Goal: Task Accomplishment & Management: Manage account settings

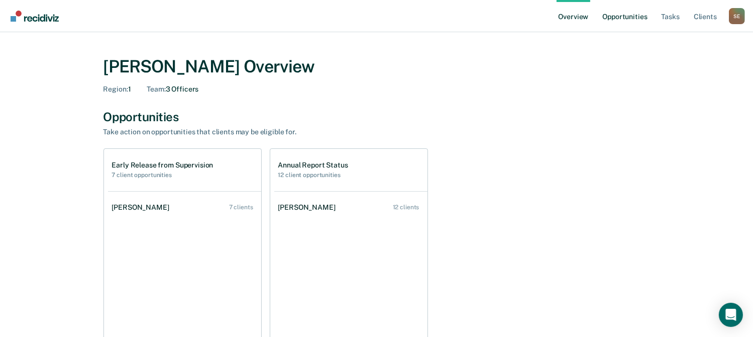
click at [626, 18] on link "Opportunities" at bounding box center [624, 16] width 49 height 32
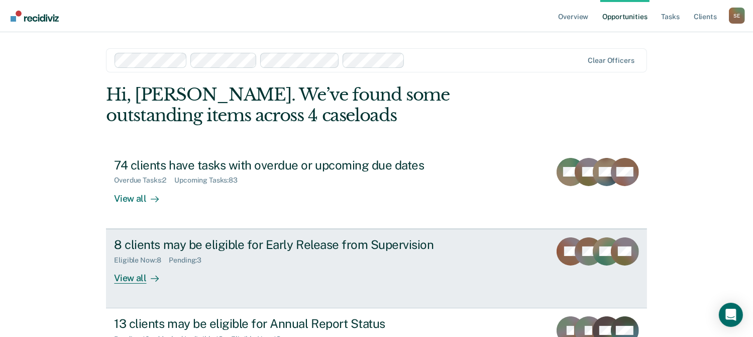
click at [253, 259] on div "Eligible Now : 8 Pending : 3" at bounding box center [290, 258] width 353 height 13
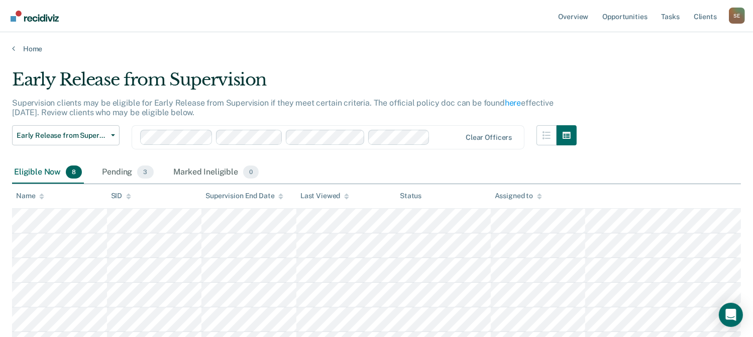
click at [33, 53] on main "Early Release from Supervision Supervision clients may be eligible for Early Re…" at bounding box center [376, 263] width 753 height 421
click at [32, 47] on link "Home" at bounding box center [376, 48] width 729 height 9
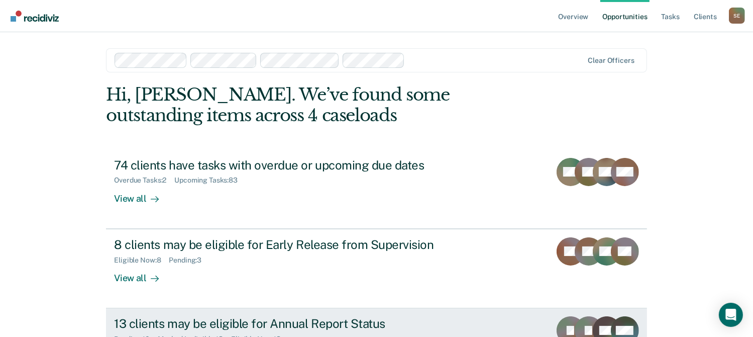
click at [169, 319] on div "13 clients may be eligible for Annual Report Status" at bounding box center [290, 323] width 353 height 15
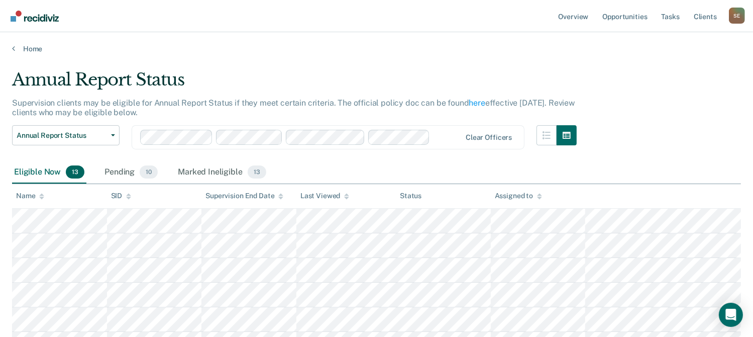
scroll to position [100, 0]
